Goal: Obtain resource: Obtain resource

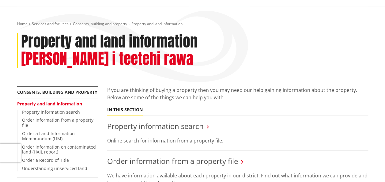
scroll to position [61, 0]
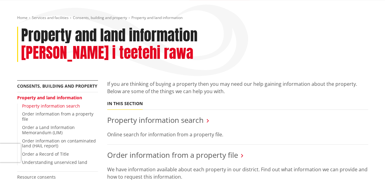
click at [42, 103] on link "Property information search" at bounding box center [51, 106] width 58 height 6
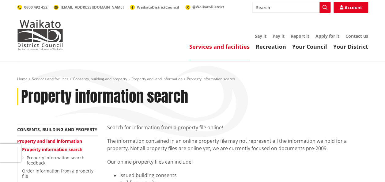
click at [288, 4] on input "Search" at bounding box center [291, 7] width 78 height 11
type input "project information memorandum"
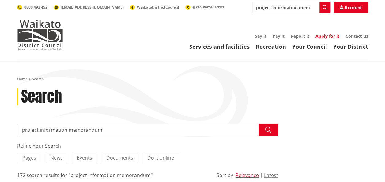
click at [326, 36] on link "Apply for it" at bounding box center [328, 36] width 24 height 6
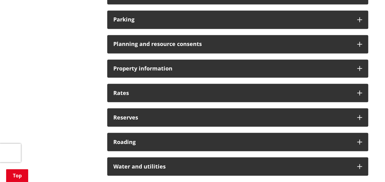
scroll to position [506, 0]
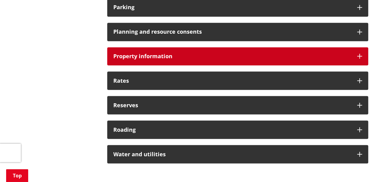
click at [165, 61] on div "Property information" at bounding box center [237, 56] width 261 height 18
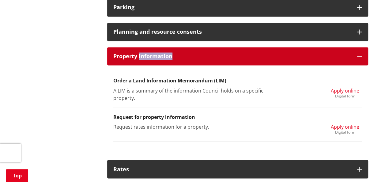
click at [165, 61] on div "Property information" at bounding box center [237, 56] width 261 height 18
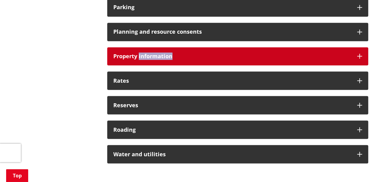
click at [165, 61] on div "Property information" at bounding box center [237, 56] width 261 height 18
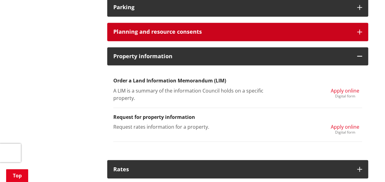
click at [202, 29] on h3 "Planning and resource consents" at bounding box center [232, 32] width 238 height 6
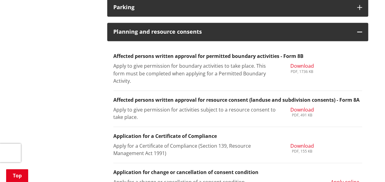
click at [298, 66] on span "Download" at bounding box center [302, 65] width 24 height 7
